Goal: Transaction & Acquisition: Obtain resource

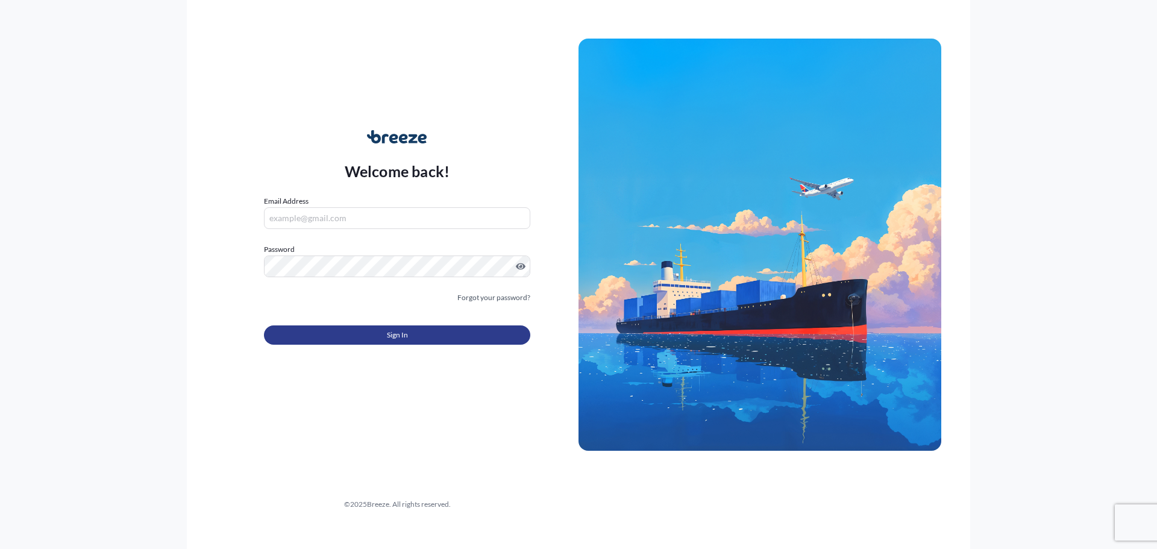
type input "[PERSON_NAME][EMAIL_ADDRESS][PERSON_NAME][DOMAIN_NAME]"
click at [430, 330] on button "Sign In" at bounding box center [397, 334] width 266 height 19
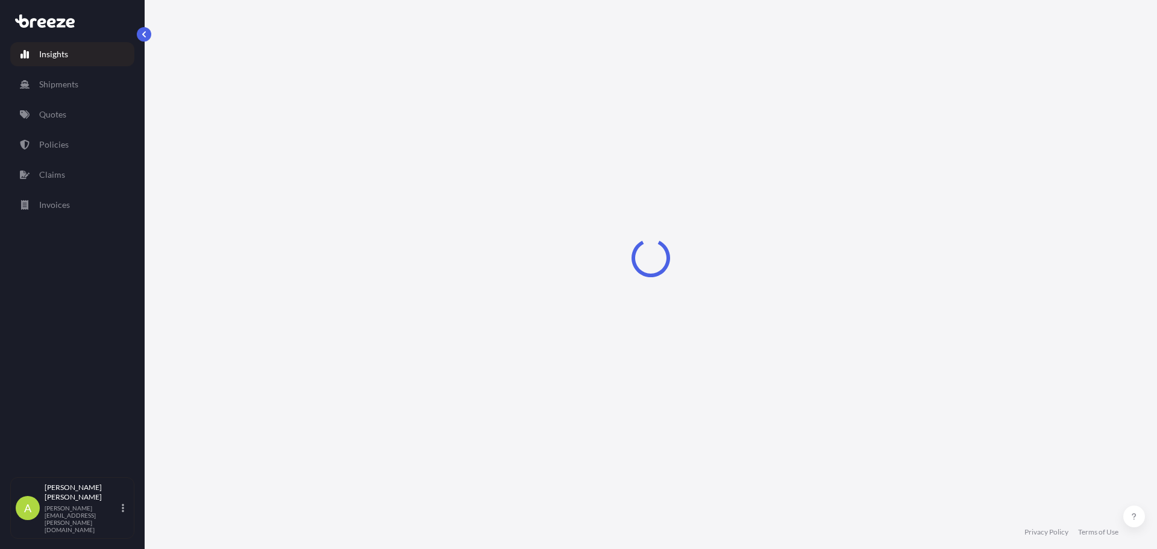
select select "2025"
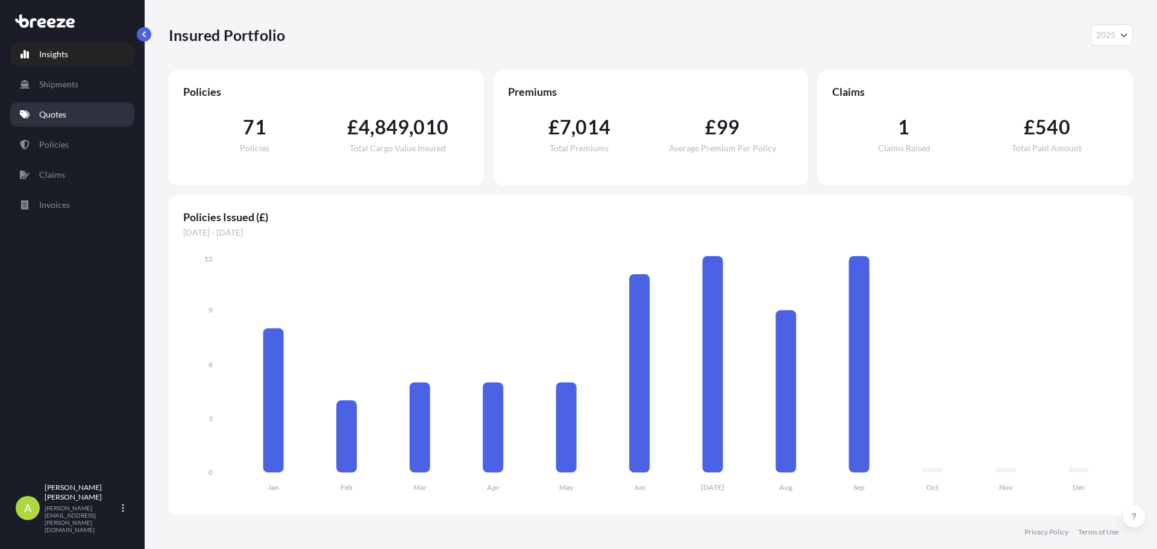
click at [58, 120] on p "Quotes" at bounding box center [52, 114] width 27 height 12
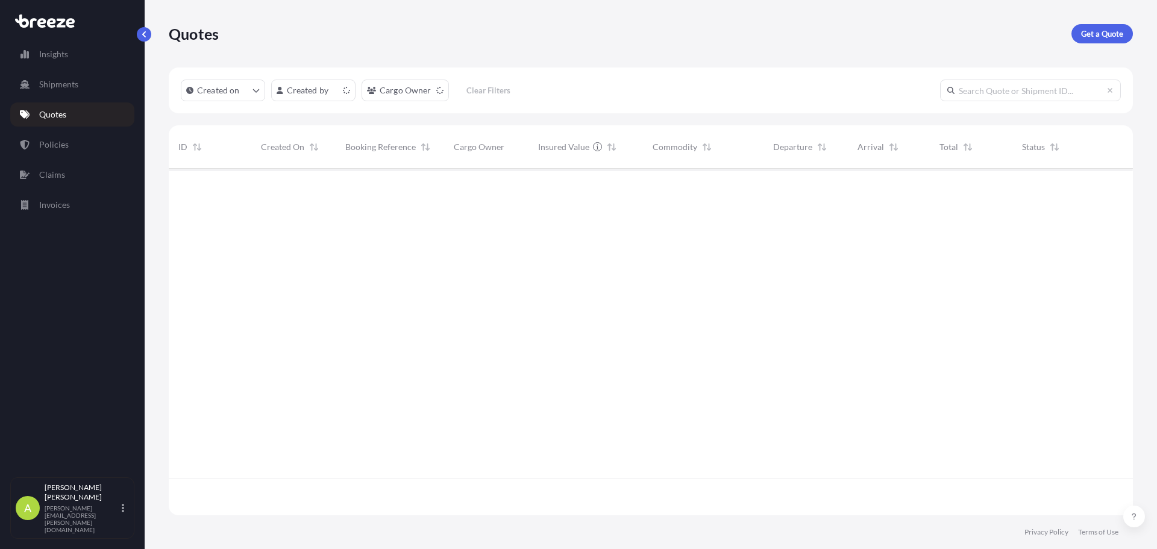
scroll to position [344, 955]
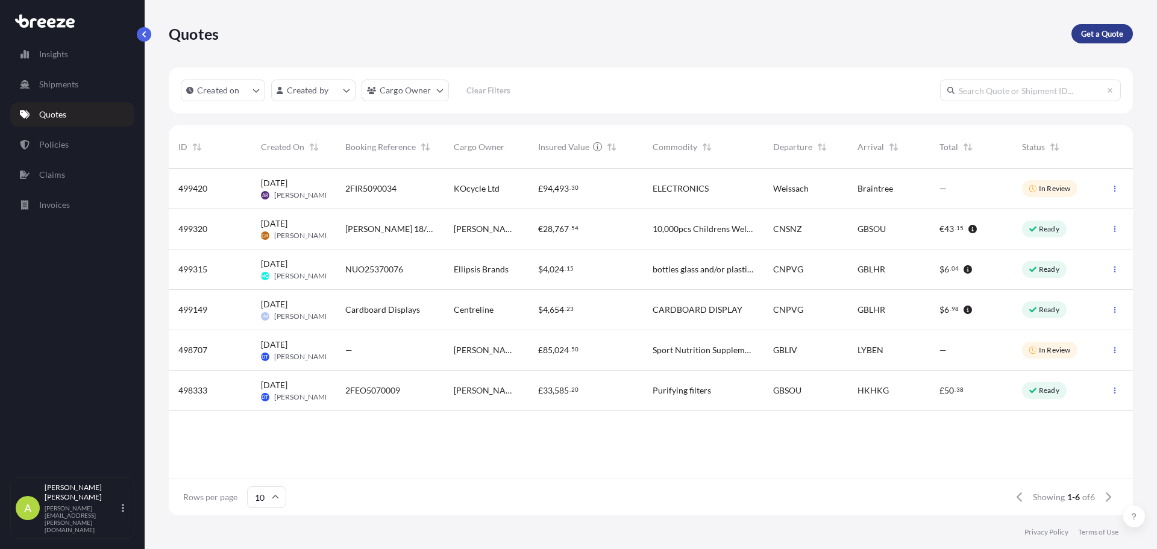
click at [1086, 37] on p "Get a Quote" at bounding box center [1102, 34] width 42 height 12
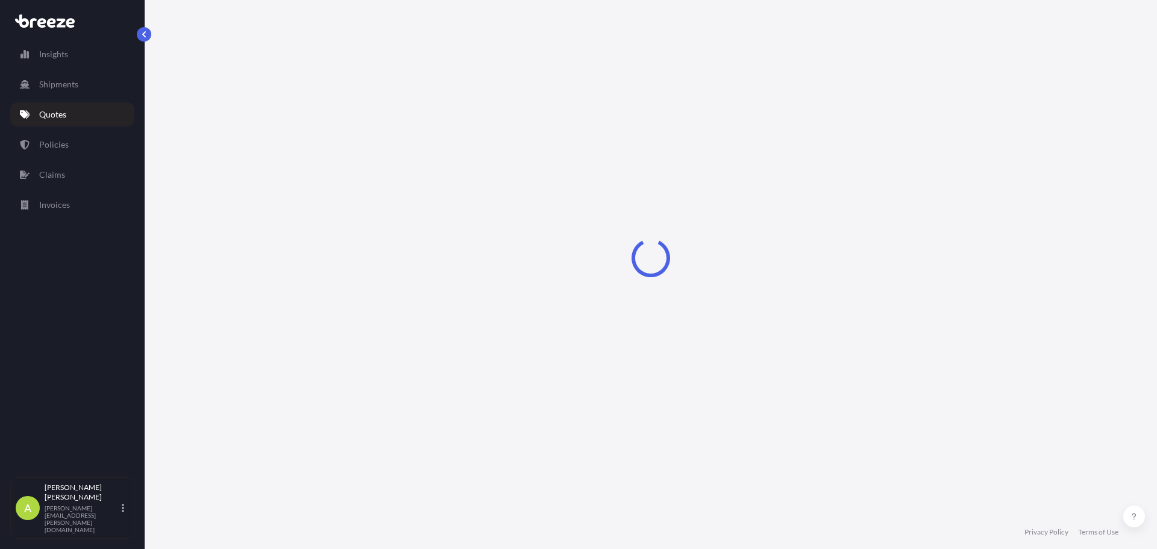
select select "Sea"
select select "1"
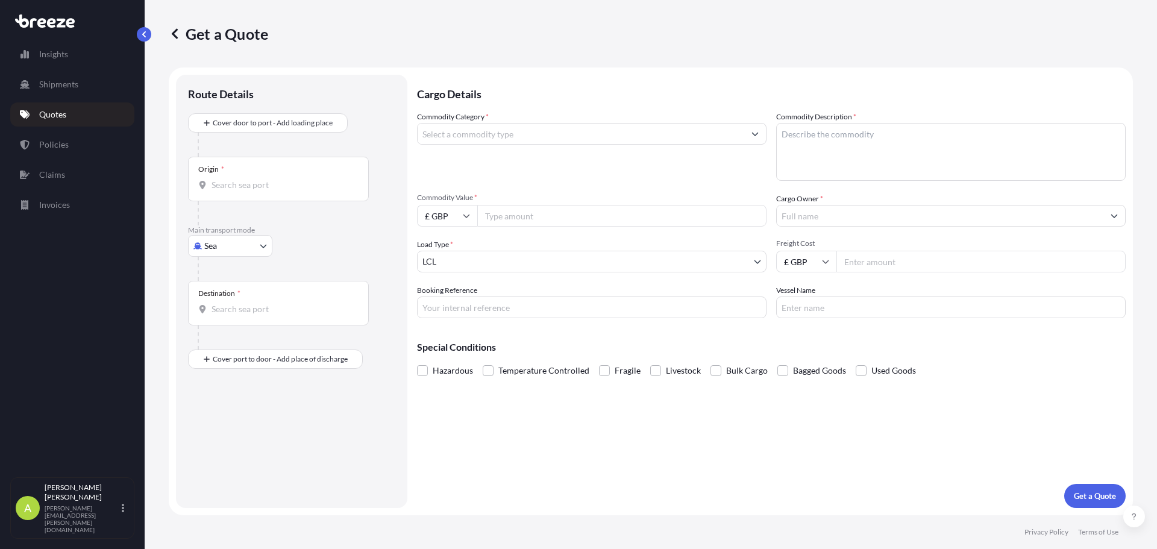
click at [258, 242] on body "Insights Shipments Quotes Policies Claims Invoices A [PERSON_NAME] [PERSON_NAME…" at bounding box center [578, 274] width 1157 height 549
click at [246, 294] on div "Air" at bounding box center [230, 299] width 75 height 22
select select "Air"
click at [279, 175] on div "Origin *" at bounding box center [278, 183] width 181 height 45
click at [279, 184] on input "Origin *" at bounding box center [282, 190] width 142 height 12
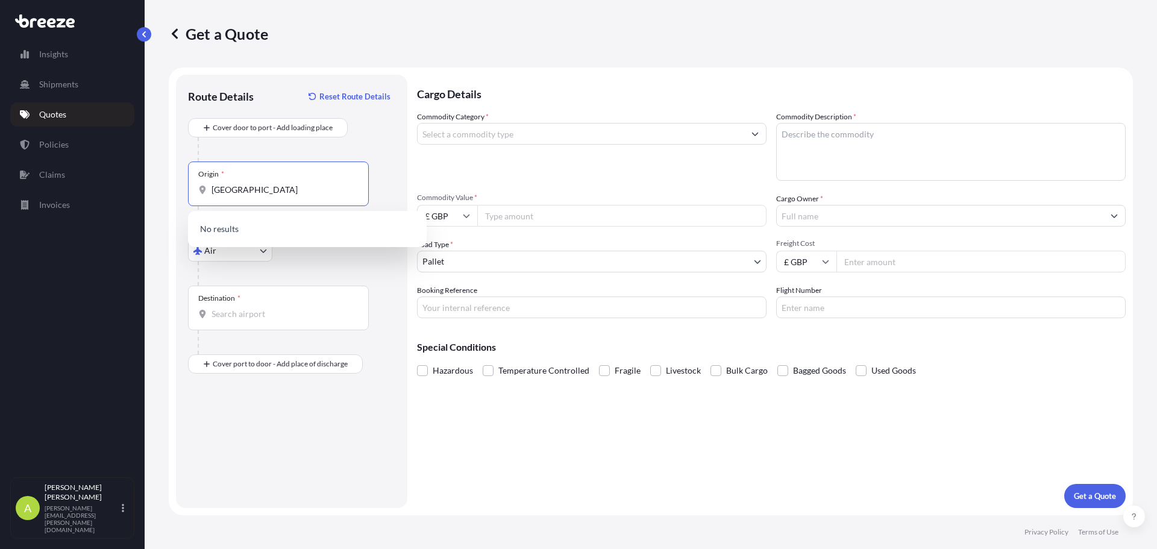
drag, startPoint x: 281, startPoint y: 192, endPoint x: 169, endPoint y: 193, distance: 112.1
click at [169, 193] on form "Route Details Reset Route Details Cover door to port - Add loading place Place …" at bounding box center [651, 291] width 964 height 448
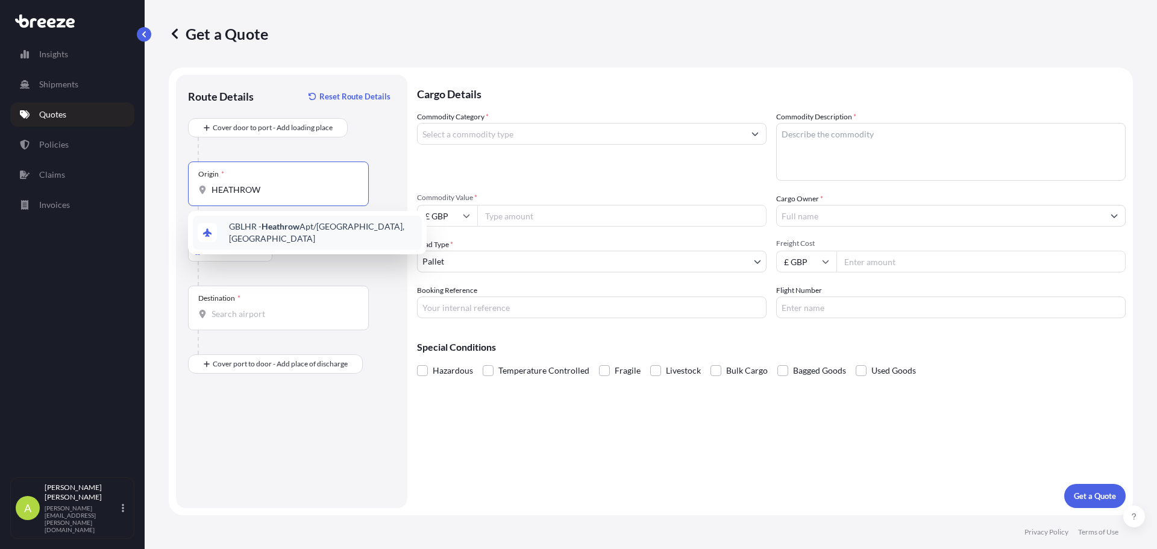
click at [243, 228] on span "GBLHR - Heathrow Apt/[GEOGRAPHIC_DATA], [GEOGRAPHIC_DATA]" at bounding box center [323, 232] width 188 height 24
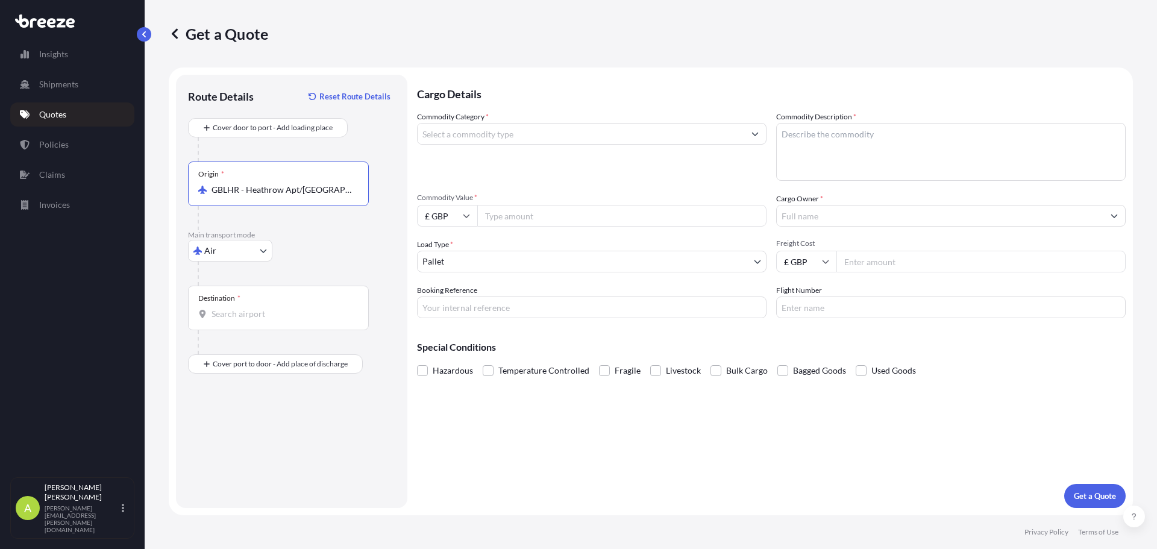
type input "GBLHR - Heathrow Apt/[GEOGRAPHIC_DATA], [GEOGRAPHIC_DATA]"
click at [236, 319] on input "Destination *" at bounding box center [282, 314] width 142 height 12
click at [251, 347] on div "VNSGN - [GEOGRAPHIC_DATA], [GEOGRAPHIC_DATA]" at bounding box center [307, 357] width 229 height 34
type input "VNSGN - [GEOGRAPHIC_DATA], [GEOGRAPHIC_DATA]"
click at [335, 425] on div "Route Details Reset Route Details Cover door to port - Add loading place Place …" at bounding box center [291, 291] width 207 height 409
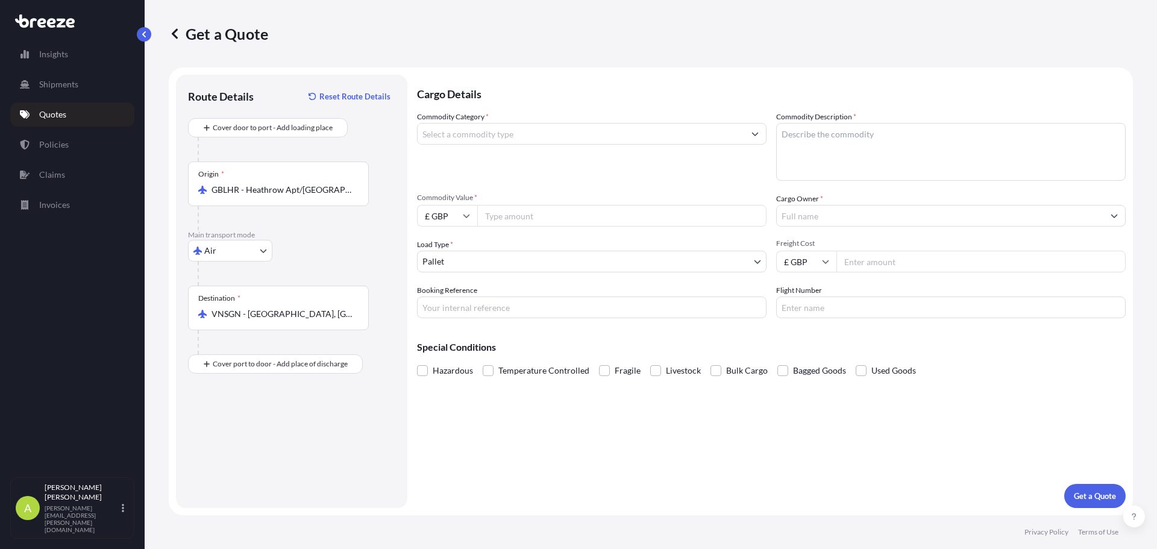
click at [588, 138] on input "Commodity Category *" at bounding box center [580, 134] width 327 height 22
click at [682, 139] on input "Commodity Category *" at bounding box center [580, 134] width 327 height 22
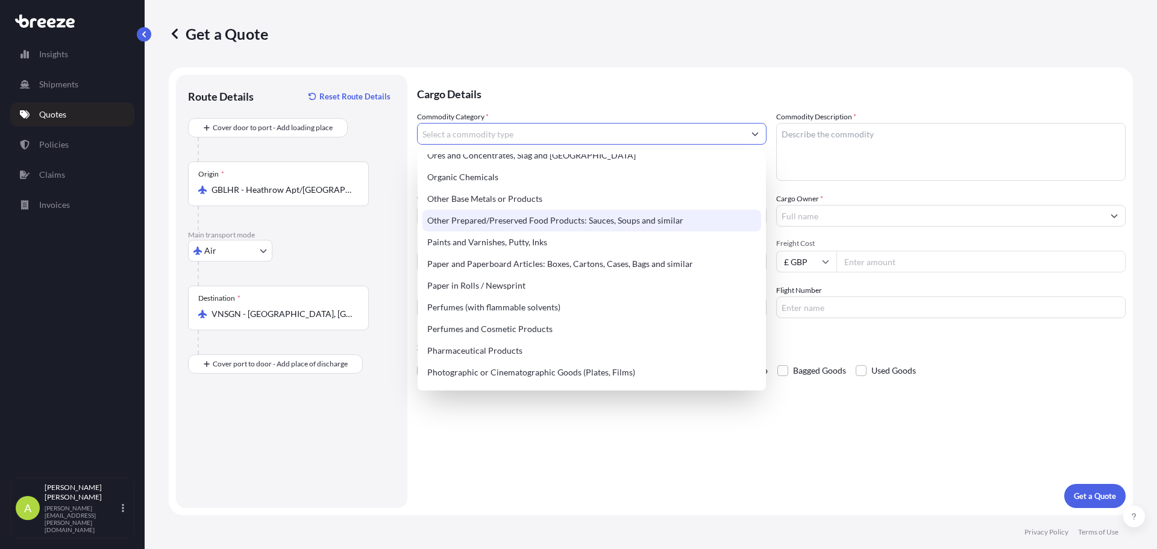
scroll to position [1901, 0]
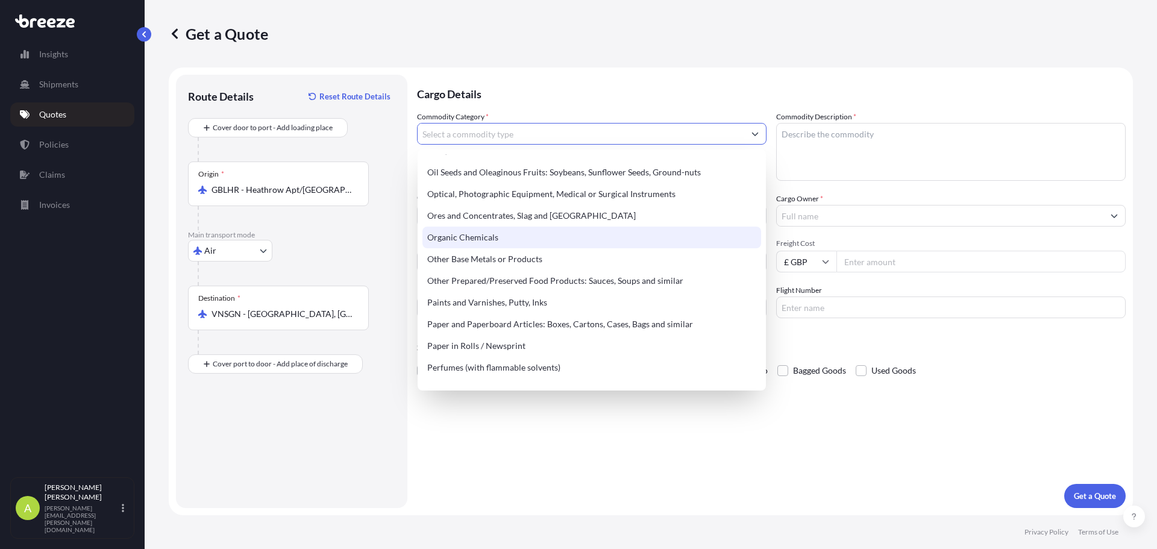
click at [525, 239] on div "Organic Chemicals" at bounding box center [591, 238] width 339 height 22
type input "Organic Chemicals"
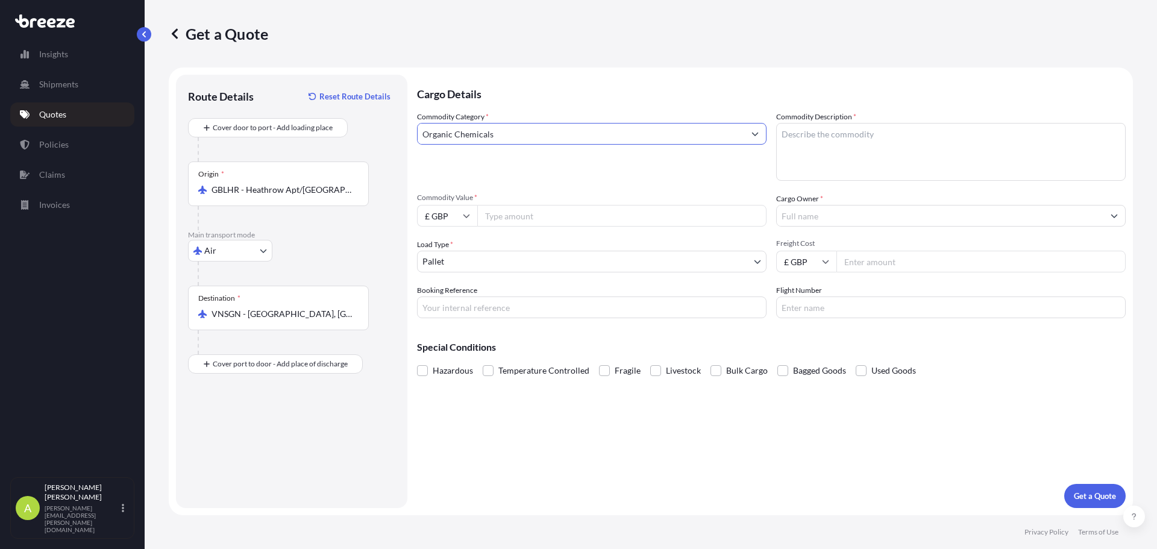
click at [633, 178] on div "Commodity Category * Organic Chemicals" at bounding box center [591, 146] width 349 height 70
click at [852, 142] on textarea "Commodity Description *" at bounding box center [950, 152] width 349 height 58
click at [855, 144] on textarea "Commodity Description *" at bounding box center [950, 152] width 349 height 58
type textarea "FOOD- SMOKED CHEMICALS"
click at [601, 208] on input "Commodity Value *" at bounding box center [621, 216] width 289 height 22
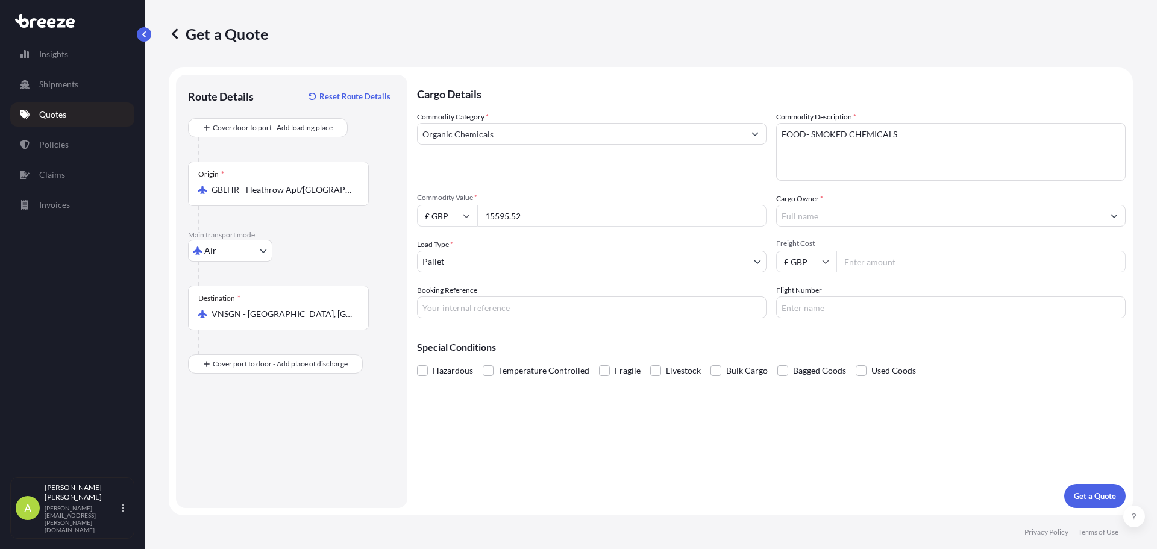
type input "15595.52"
click at [460, 211] on input "£ GBP" at bounding box center [447, 216] width 60 height 22
click at [446, 306] on div "$ USD" at bounding box center [447, 299] width 51 height 23
type input "$ USD"
click at [722, 238] on div "Commodity Category * Organic Chemicals Commodity Description * FOOD- SMOKED CHE…" at bounding box center [771, 214] width 708 height 207
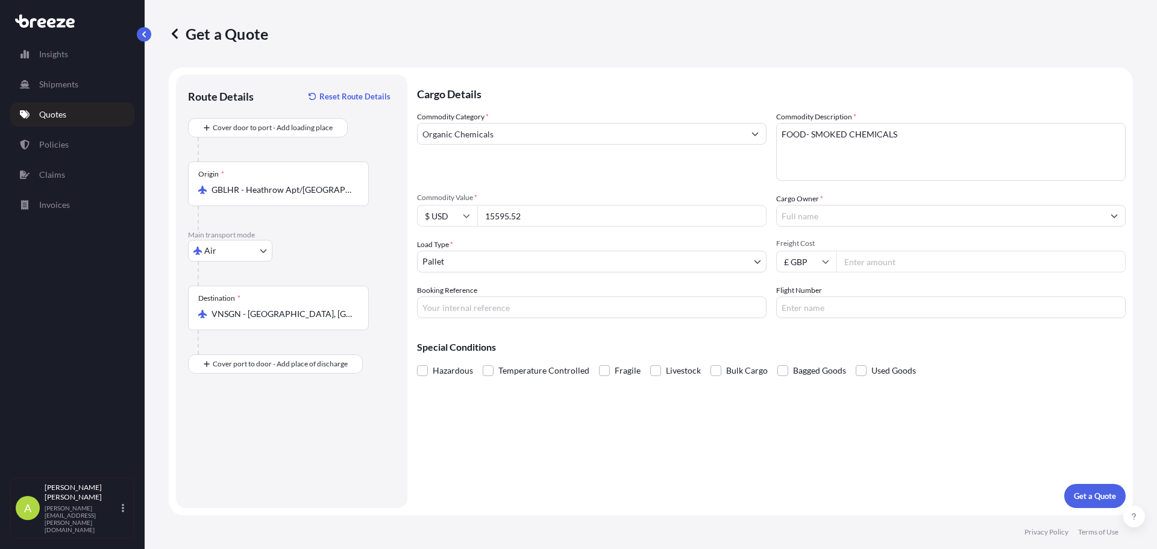
click at [845, 216] on input "Cargo Owner *" at bounding box center [939, 216] width 327 height 22
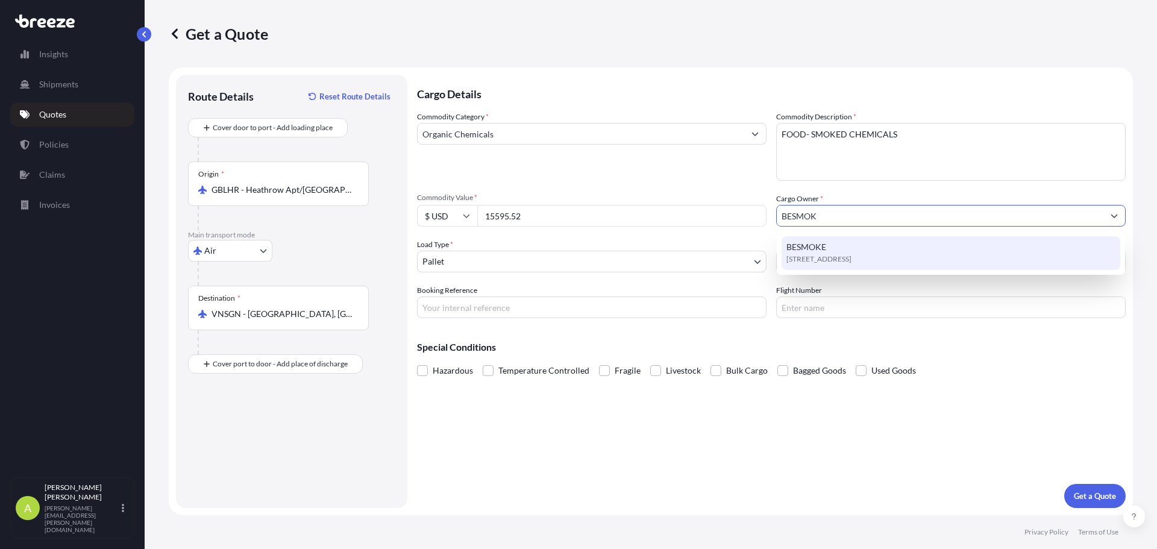
click at [851, 257] on span "[STREET_ADDRESS]" at bounding box center [818, 259] width 65 height 12
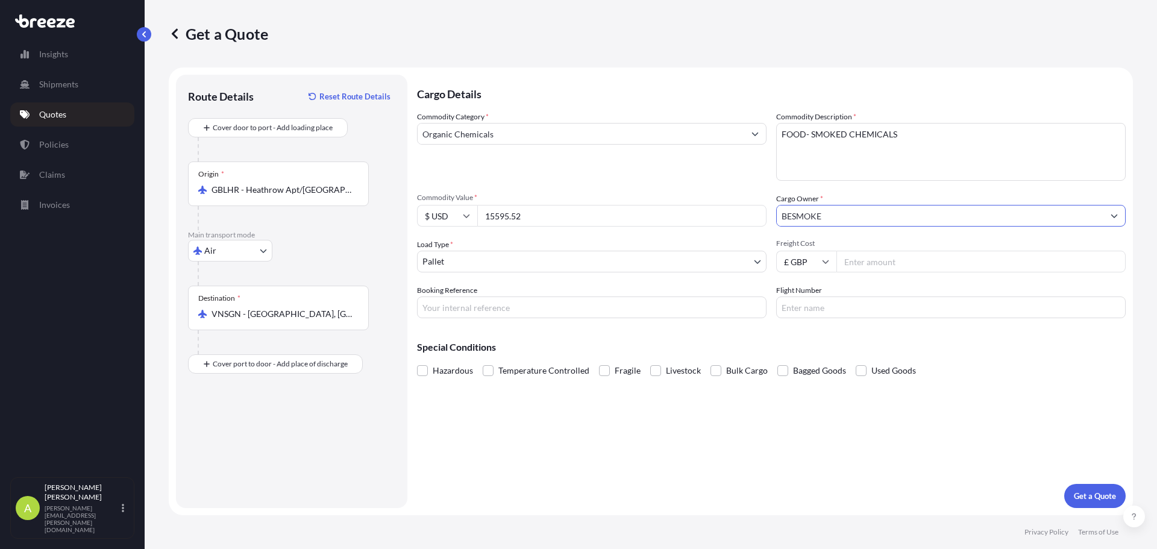
type input "BESMOKE"
click at [863, 262] on input "Freight Cost" at bounding box center [980, 262] width 289 height 22
type input "1220.52"
click at [790, 268] on input "£ GBP" at bounding box center [806, 262] width 60 height 22
click at [807, 345] on div "$ USD" at bounding box center [806, 345] width 51 height 23
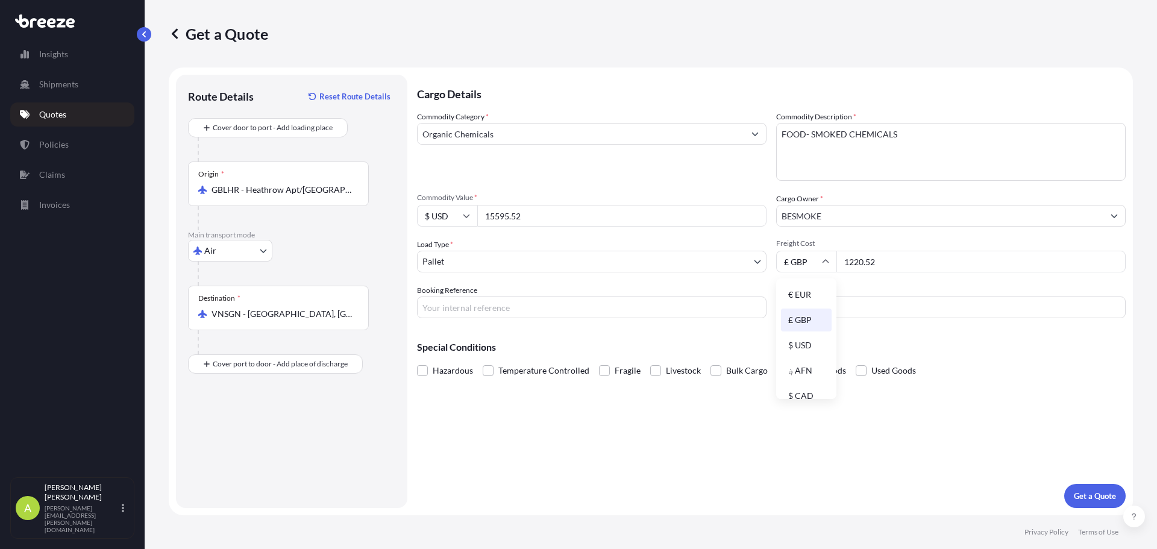
type input "$ USD"
click at [616, 314] on input "Booking Reference" at bounding box center [591, 307] width 349 height 22
type input "BESMOKE 2SEA50090007"
click at [1095, 489] on button "Get a Quote" at bounding box center [1094, 496] width 61 height 24
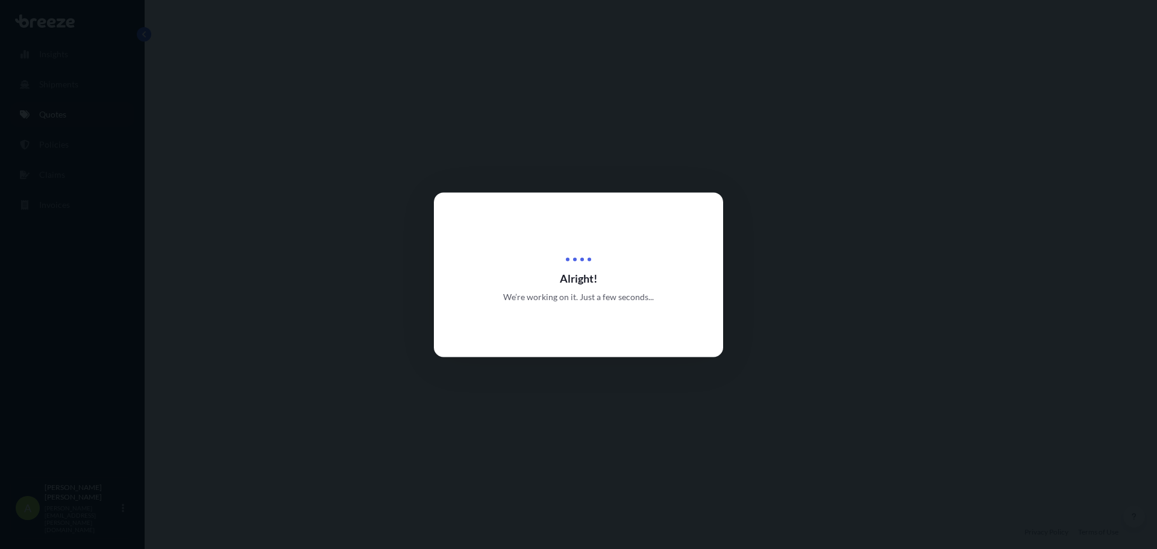
select select "Air"
select select "1"
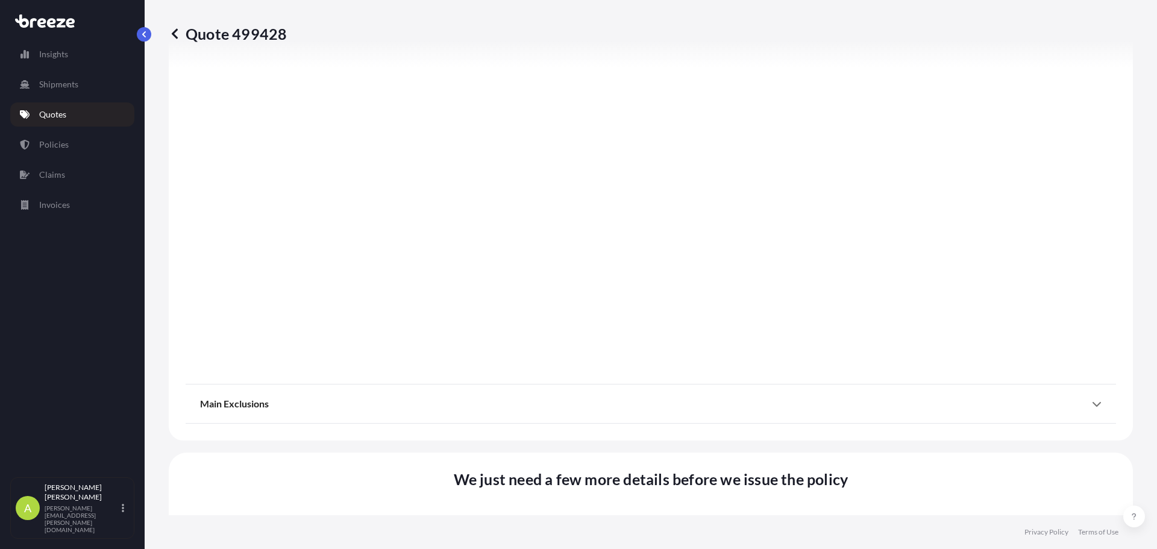
scroll to position [1363, 0]
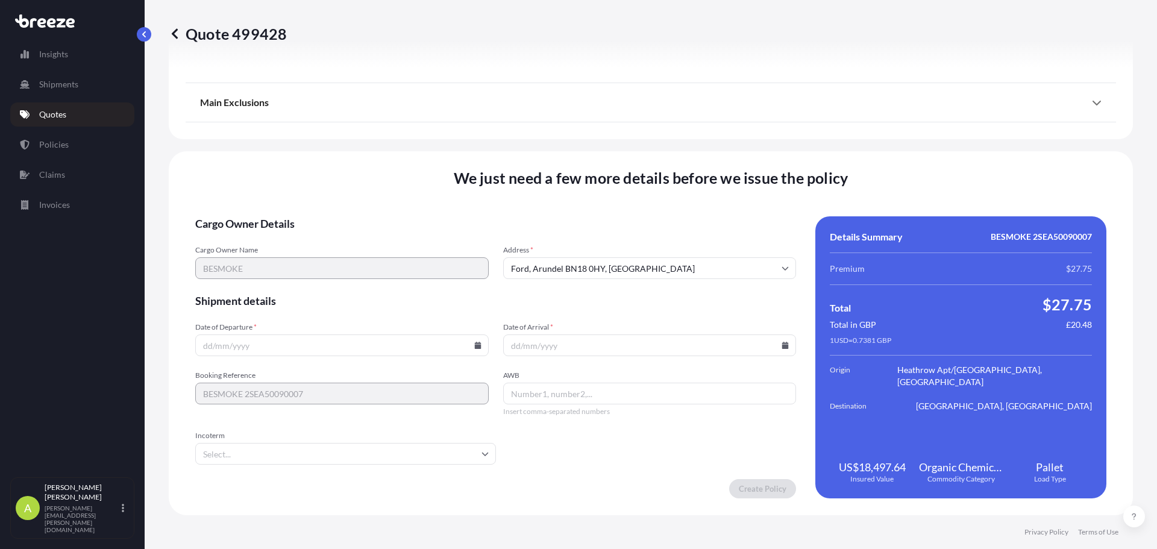
click at [701, 458] on form "Cargo Owner Details Cargo Owner Name BESMOKE Address * [GEOGRAPHIC_DATA] 0HY, […" at bounding box center [495, 357] width 601 height 282
click at [702, 339] on input "Date of Arrival *" at bounding box center [649, 345] width 293 height 22
click at [660, 319] on form "Cargo Owner Details Cargo Owner Name BESMOKE Address * [GEOGRAPHIC_DATA] 0HY, […" at bounding box center [495, 357] width 601 height 282
click at [438, 345] on input "Date of Departure *" at bounding box center [341, 345] width 293 height 22
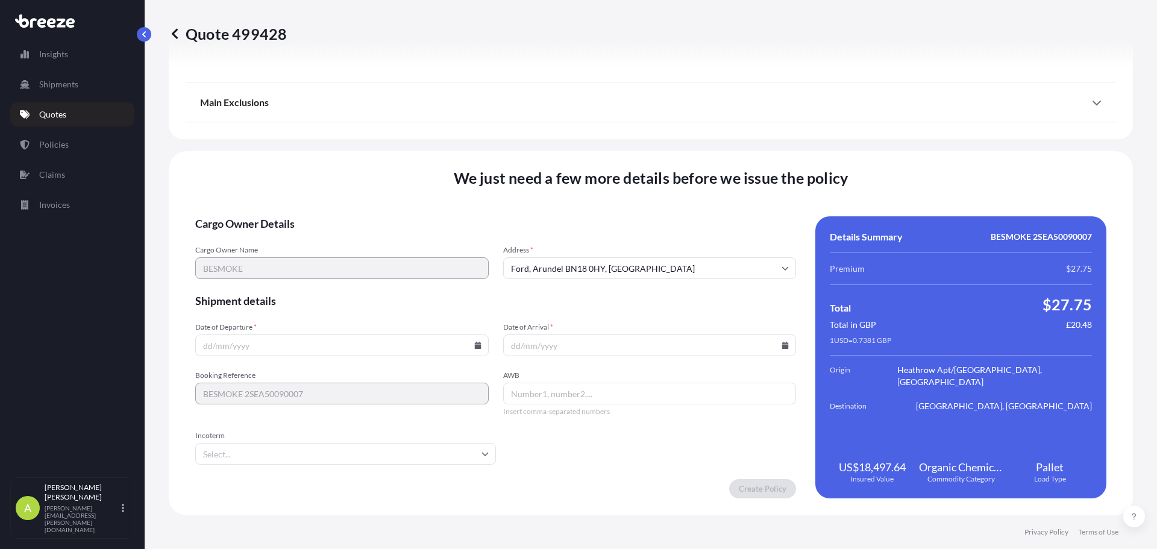
click at [478, 345] on icon at bounding box center [477, 345] width 7 height 7
drag, startPoint x: 418, startPoint y: 235, endPoint x: 464, endPoint y: 258, distance: 52.0
click at [418, 235] on button "21" at bounding box center [424, 237] width 19 height 19
type input "[DATE]"
click at [579, 344] on input "Date of Arrival *" at bounding box center [649, 345] width 293 height 22
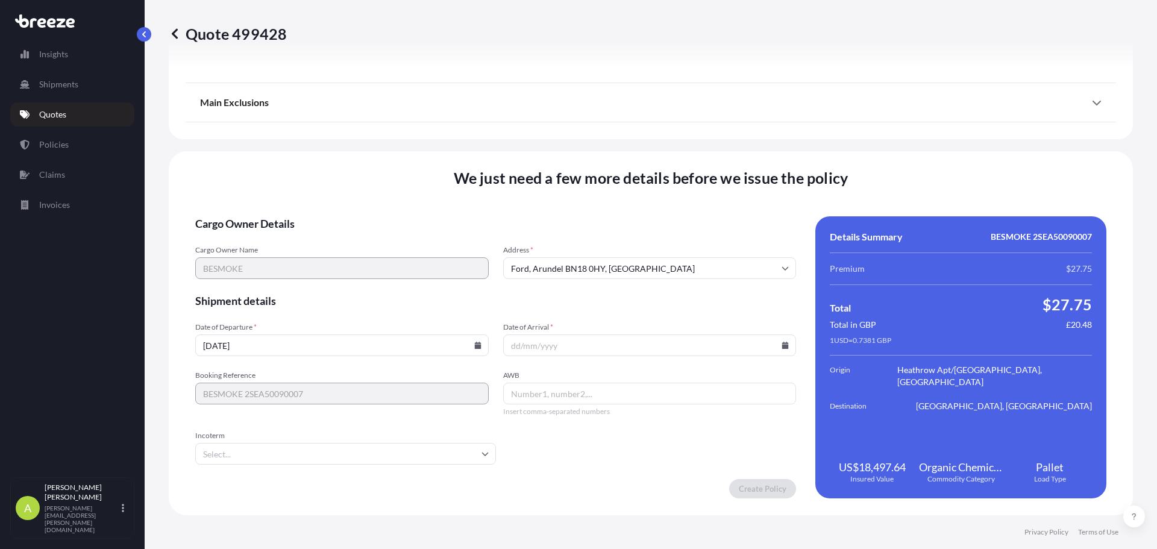
click at [782, 345] on icon at bounding box center [785, 345] width 7 height 7
click at [563, 258] on button "22" at bounding box center [560, 260] width 19 height 19
type input "[DATE]"
click at [567, 372] on span "AWB" at bounding box center [649, 375] width 293 height 10
click at [567, 383] on input "AWB" at bounding box center [649, 394] width 293 height 22
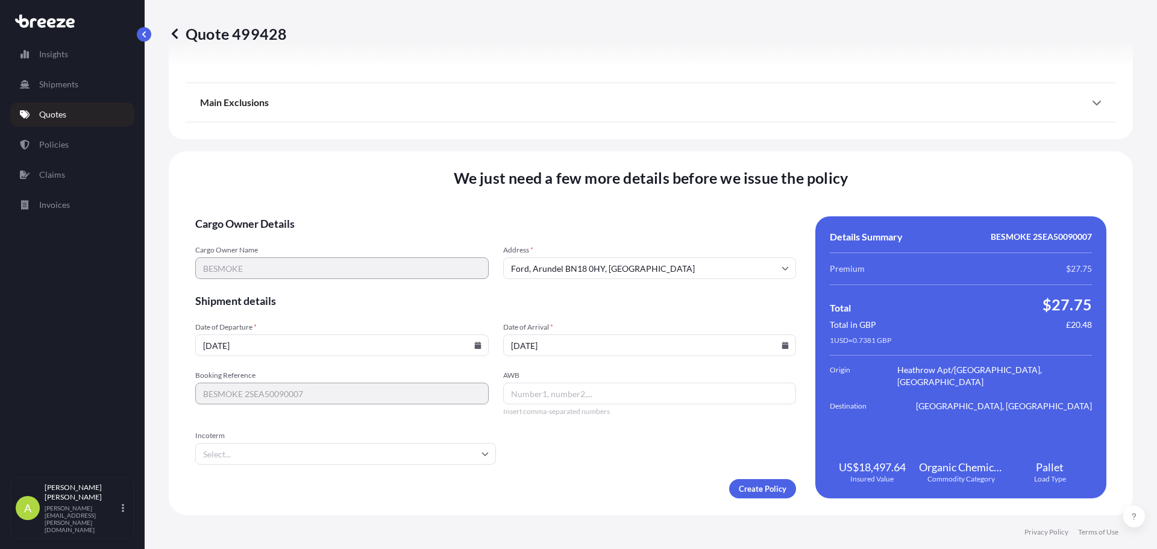
click at [564, 395] on input "AWB" at bounding box center [649, 394] width 293 height 22
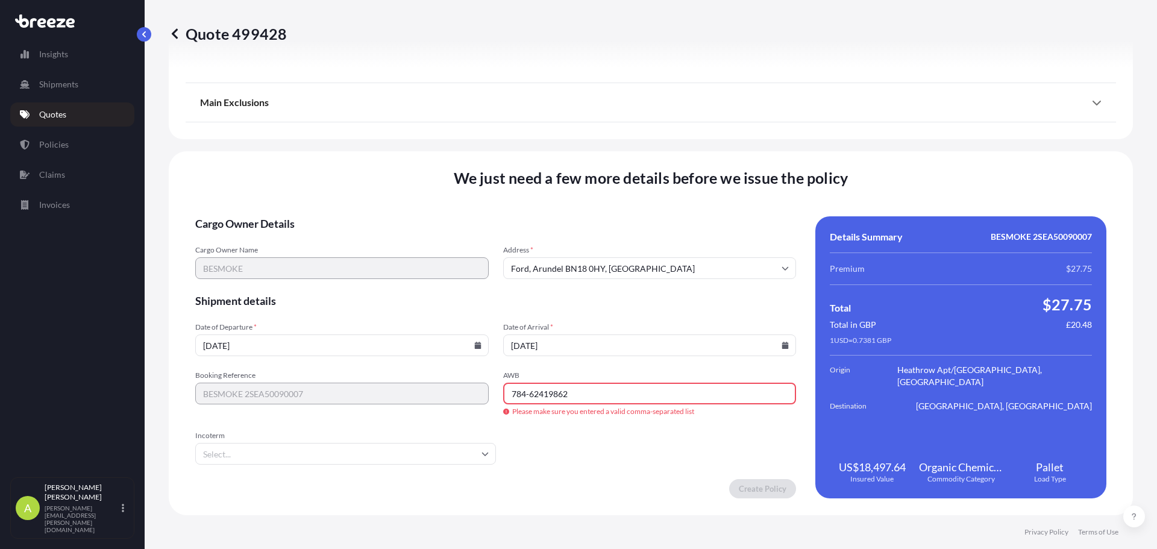
click at [569, 466] on form "Cargo Owner Details Cargo Owner Name BESMOKE Address * [GEOGRAPHIC_DATA] 0HY, […" at bounding box center [495, 357] width 601 height 282
click at [336, 459] on input "Incoterm" at bounding box center [345, 454] width 301 height 22
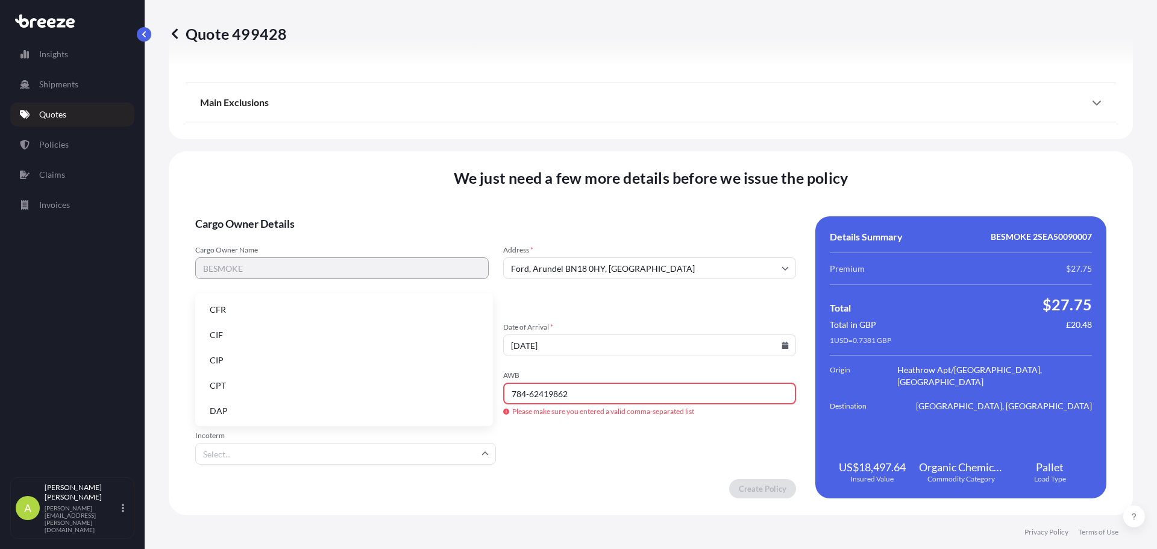
click at [251, 361] on li "CIP" at bounding box center [344, 360] width 288 height 23
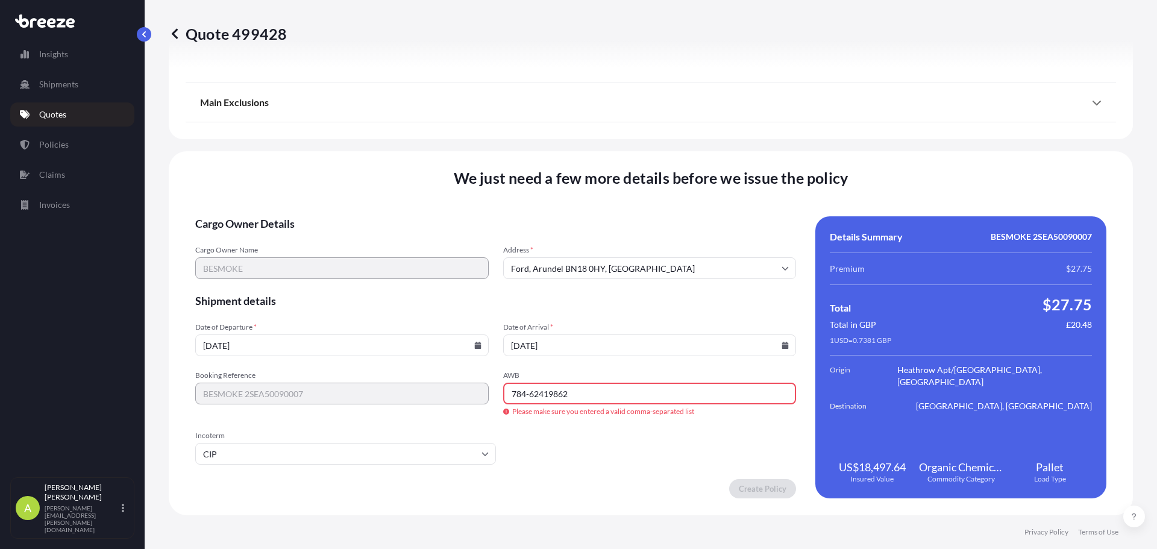
click at [483, 484] on div "Create Policy" at bounding box center [495, 488] width 601 height 19
click at [607, 395] on input "784-62419862" at bounding box center [649, 394] width 293 height 22
click at [528, 390] on input "784-62419862" at bounding box center [649, 394] width 293 height 22
type input "78462419862"
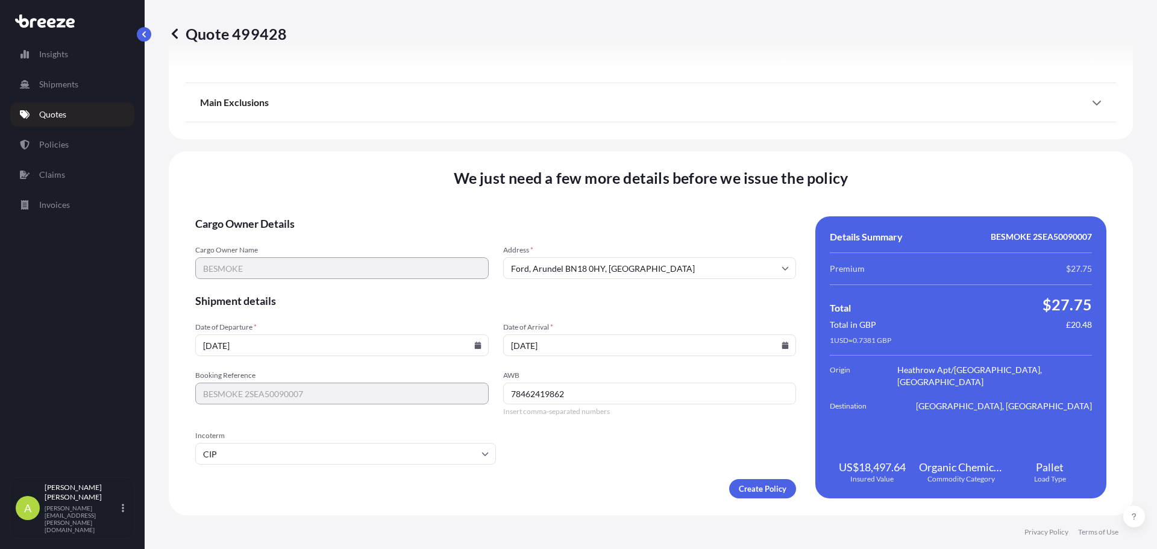
drag, startPoint x: 578, startPoint y: 454, endPoint x: 717, endPoint y: 473, distance: 140.4
click at [580, 455] on form "Cargo Owner Details Cargo Owner Name BESMOKE Address * [GEOGRAPHIC_DATA] 0HY, […" at bounding box center [495, 357] width 601 height 282
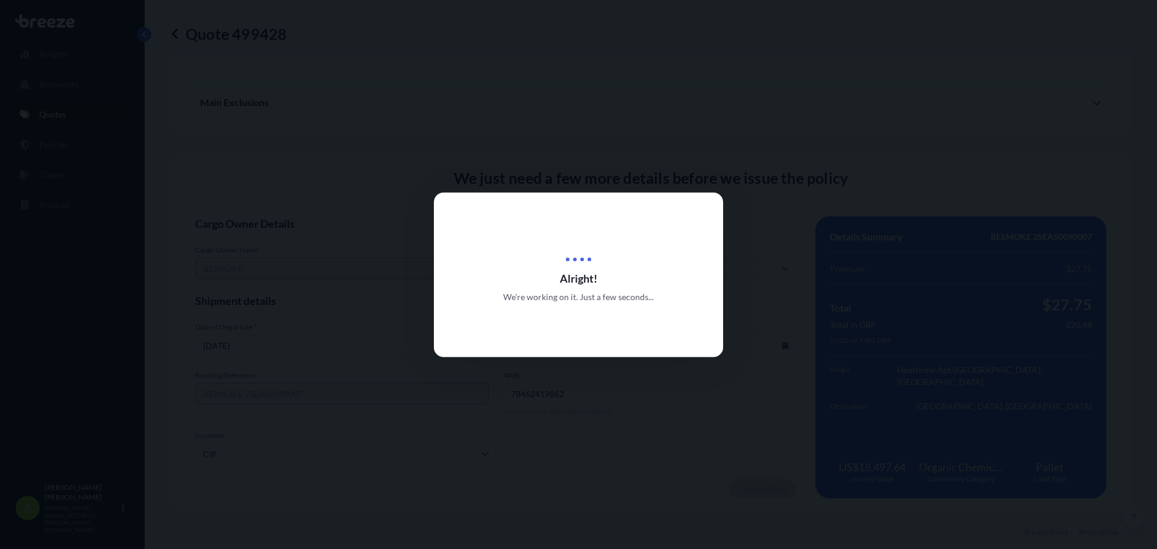
click at [773, 483] on div at bounding box center [578, 274] width 1157 height 549
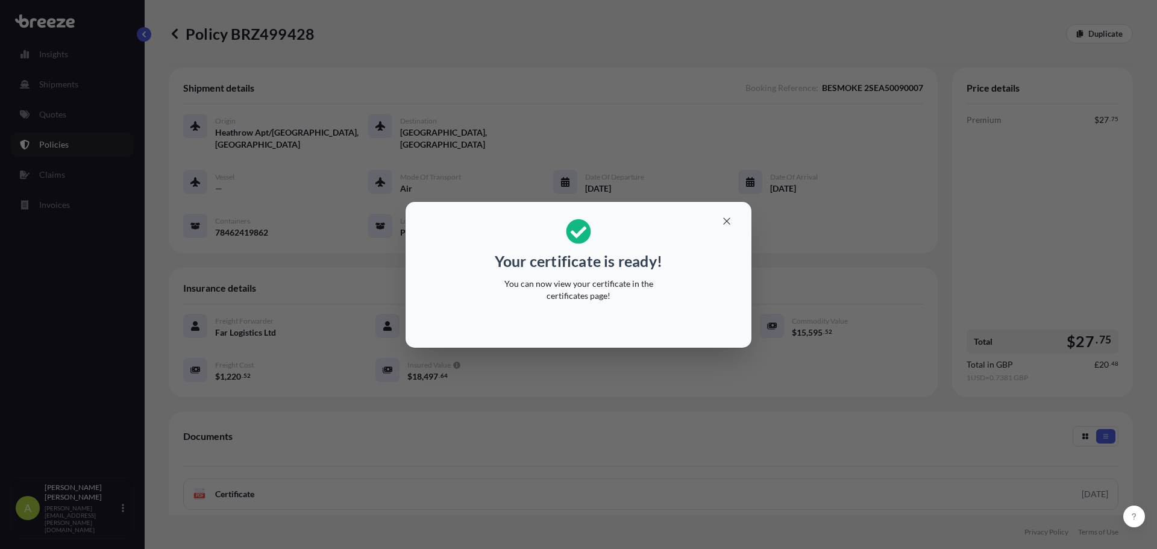
click at [643, 289] on p "You can now view your certificate in the certificates page!" at bounding box center [579, 290] width 186 height 24
click at [613, 286] on p "You can now view your certificate in the certificates page!" at bounding box center [579, 290] width 186 height 24
click at [722, 223] on icon "button" at bounding box center [726, 221] width 11 height 11
